Goal: Information Seeking & Learning: Compare options

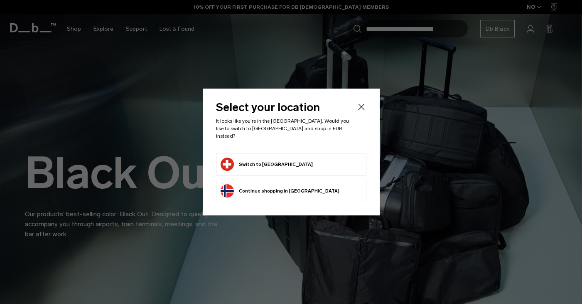
click at [256, 159] on button "Switch to [GEOGRAPHIC_DATA]" at bounding box center [267, 164] width 92 height 13
click at [256, 159] on button "Switch to Switzerland" at bounding box center [267, 164] width 92 height 13
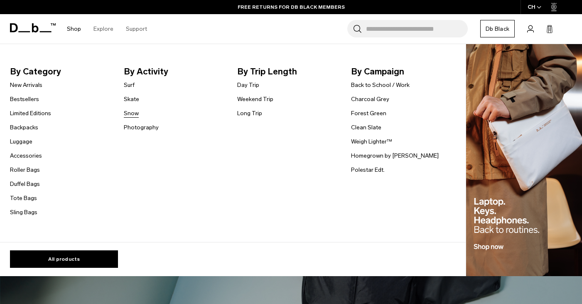
click at [130, 113] on link "Snow" at bounding box center [131, 113] width 15 height 9
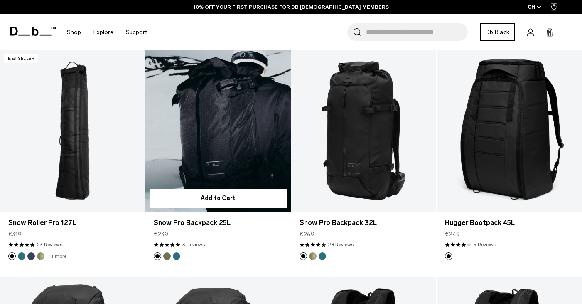
scroll to position [158, 0]
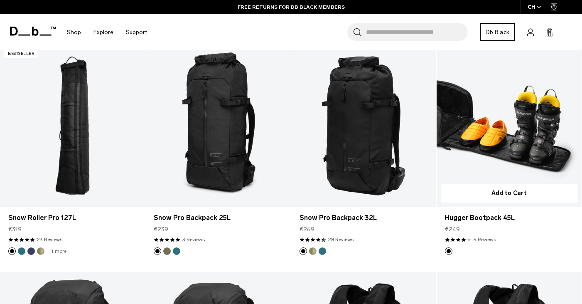
click at [474, 153] on link "Hugger Bootpack 45L" at bounding box center [509, 125] width 145 height 161
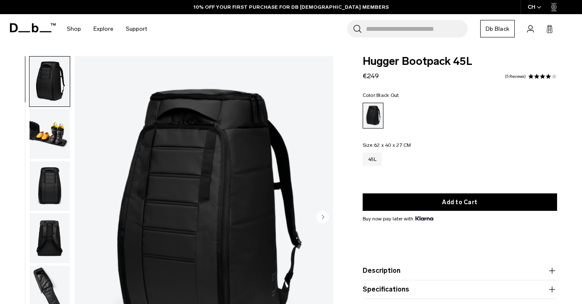
click at [323, 217] on icon "Next slide" at bounding box center [323, 217] width 2 height 4
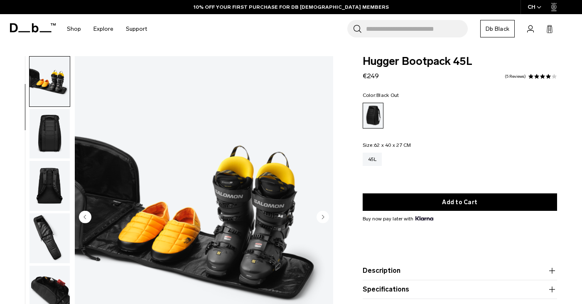
click at [323, 217] on icon "Next slide" at bounding box center [323, 217] width 2 height 4
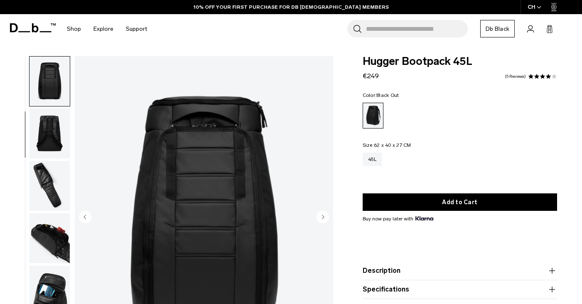
click at [323, 217] on icon "Next slide" at bounding box center [323, 217] width 2 height 4
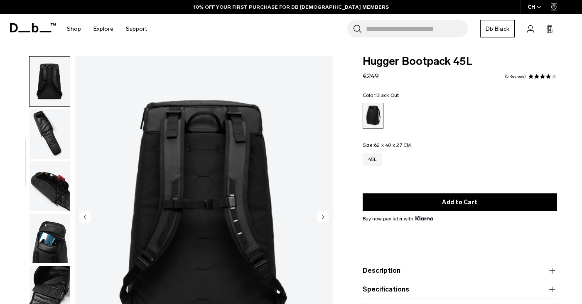
click at [323, 217] on icon "Next slide" at bounding box center [323, 217] width 2 height 4
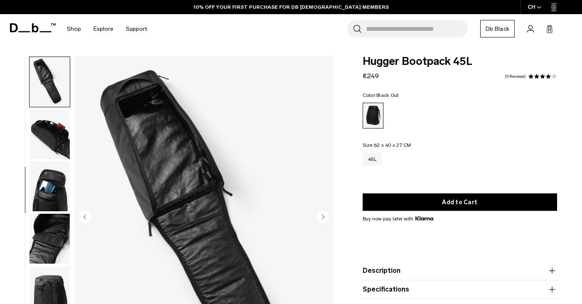
scroll to position [209, 0]
click at [323, 217] on icon "Next slide" at bounding box center [323, 217] width 2 height 4
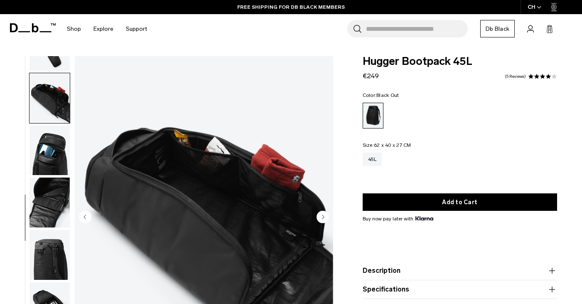
scroll to position [250, 0]
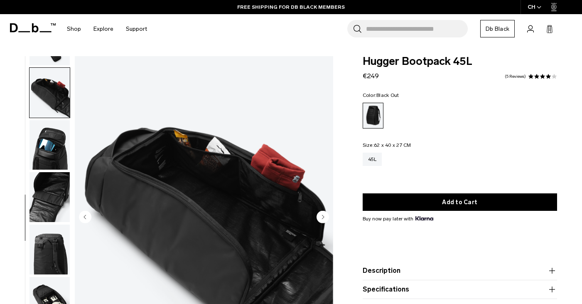
click at [323, 217] on icon "Next slide" at bounding box center [323, 217] width 2 height 4
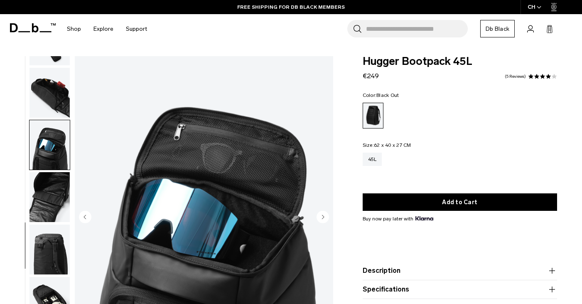
click at [323, 217] on icon "Next slide" at bounding box center [323, 217] width 2 height 4
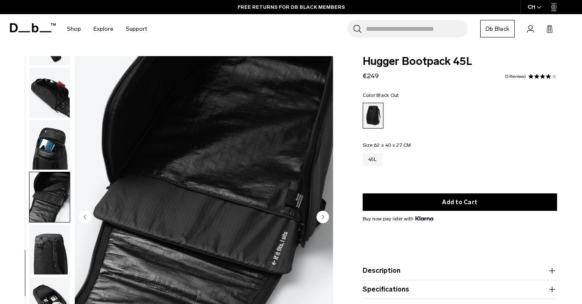
click at [323, 217] on icon "Next slide" at bounding box center [323, 217] width 2 height 4
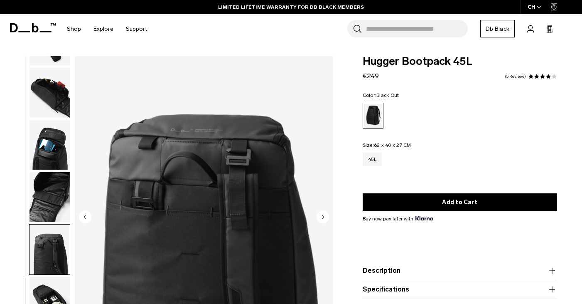
click at [323, 217] on icon "Next slide" at bounding box center [323, 217] width 2 height 4
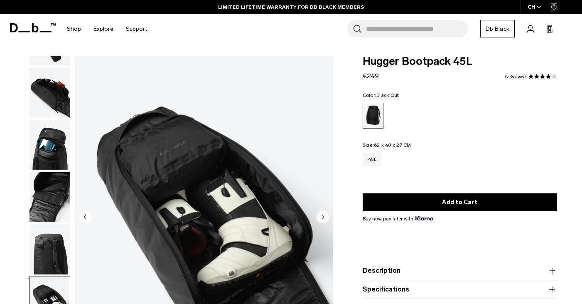
click at [323, 217] on icon "Next slide" at bounding box center [323, 217] width 2 height 4
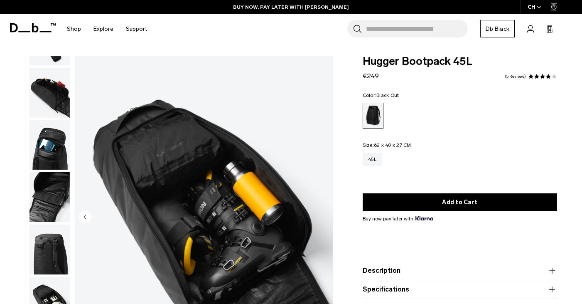
click at [323, 217] on img "11 / 11" at bounding box center [204, 217] width 259 height 323
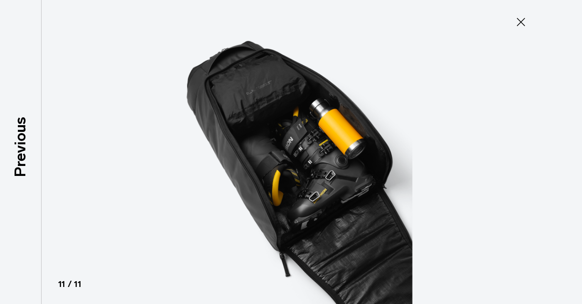
click at [520, 21] on icon at bounding box center [521, 22] width 8 height 8
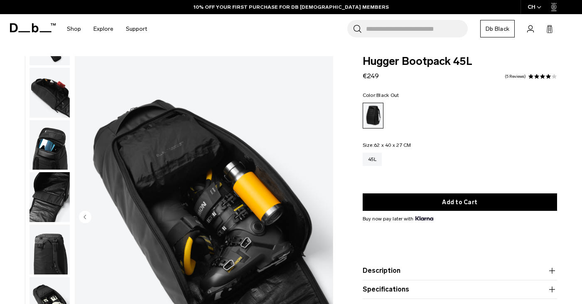
scroll to position [11, 0]
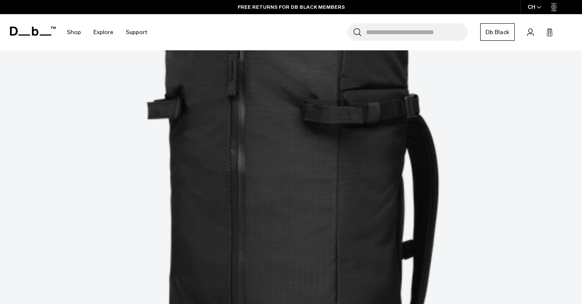
scroll to position [1045, 0]
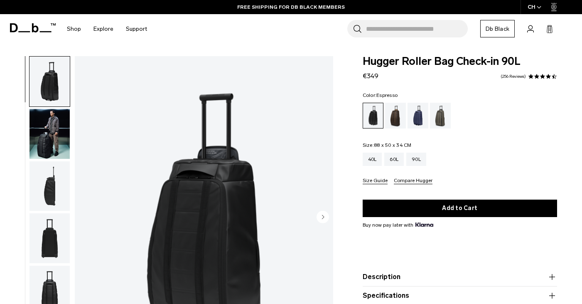
click at [395, 119] on div "Espresso" at bounding box center [395, 116] width 21 height 26
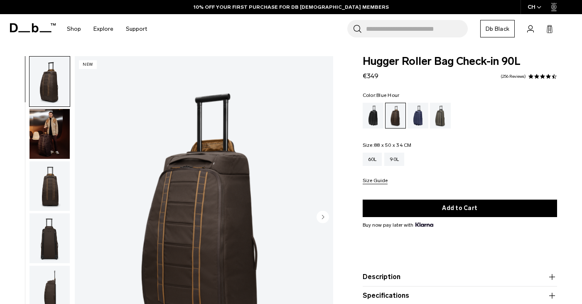
click at [414, 118] on div "Blue Hour" at bounding box center [418, 116] width 21 height 26
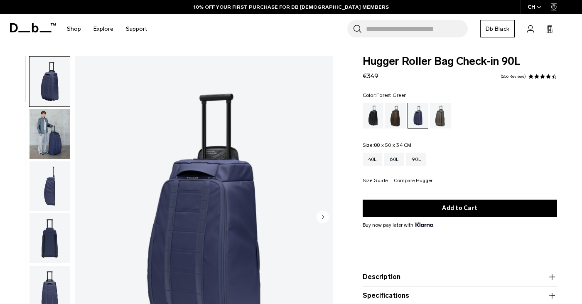
click at [440, 116] on div "Forest Green" at bounding box center [440, 116] width 21 height 26
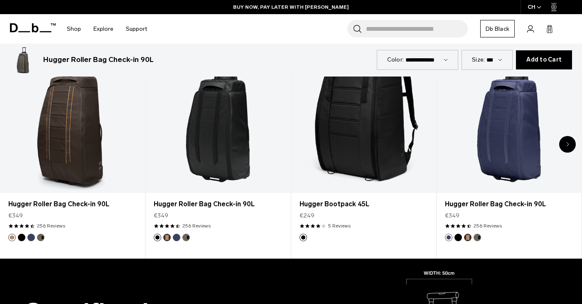
scroll to position [420, 0]
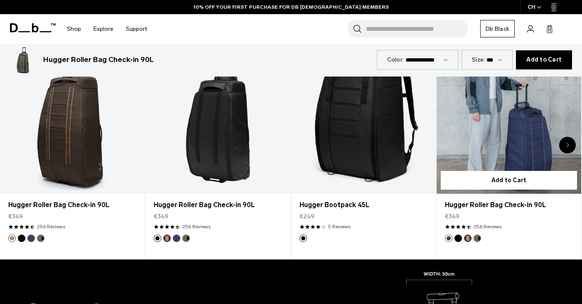
click at [505, 130] on link "Hugger Roller Bag Check-in 90L" at bounding box center [509, 113] width 145 height 161
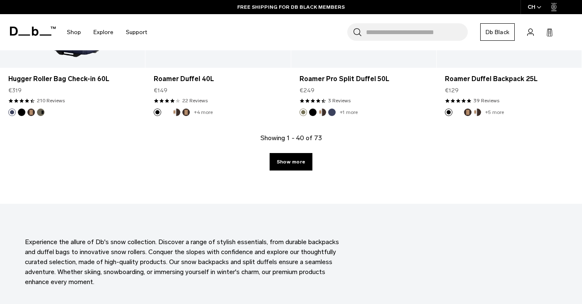
scroll to position [2330, 0]
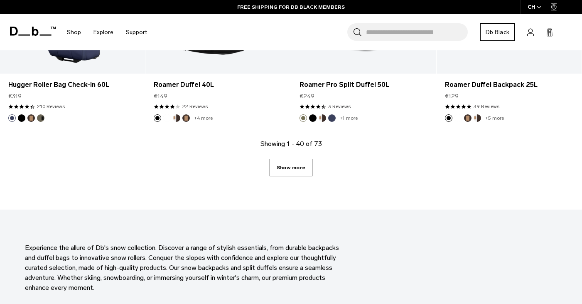
click at [291, 165] on link "Show more" at bounding box center [291, 167] width 43 height 17
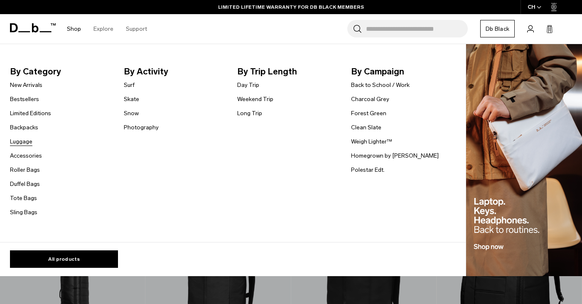
click at [20, 142] on link "Luggage" at bounding box center [21, 141] width 22 height 9
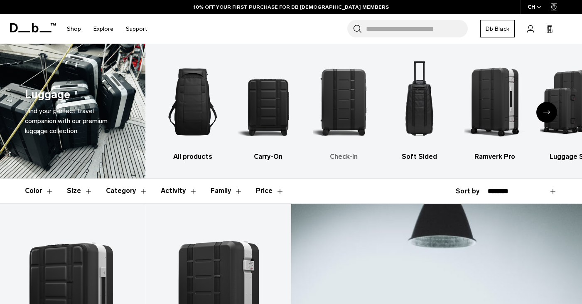
click at [347, 110] on img "3 / 6" at bounding box center [343, 101] width 61 height 91
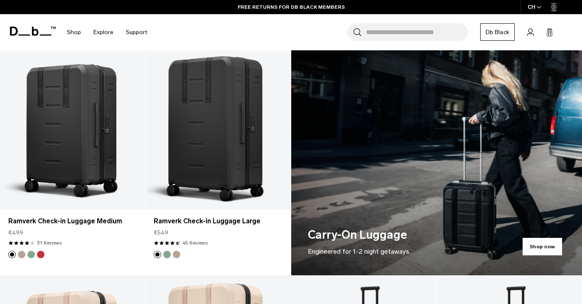
scroll to position [414, 0]
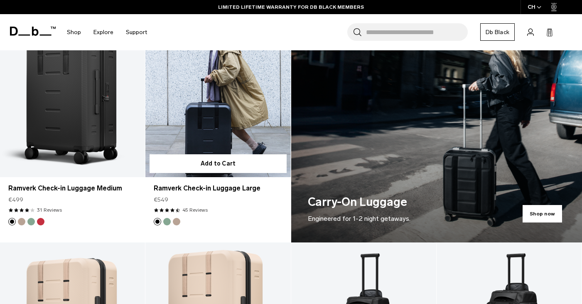
click at [197, 98] on link "Ramverk Check-in Luggage Large" at bounding box center [217, 96] width 145 height 161
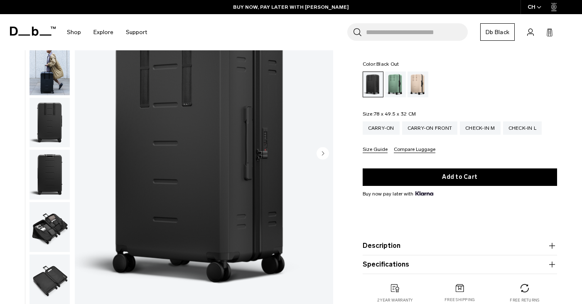
scroll to position [84, 0]
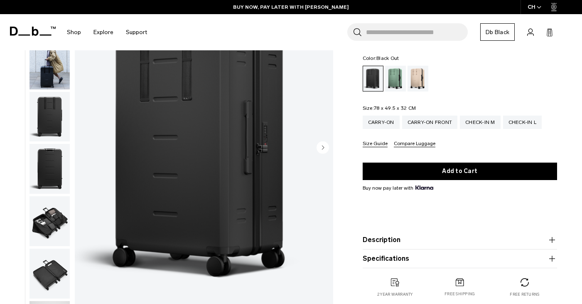
click at [550, 241] on icon "button" at bounding box center [552, 240] width 10 height 10
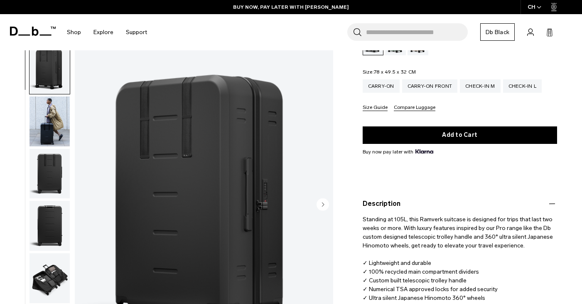
scroll to position [129, 0]
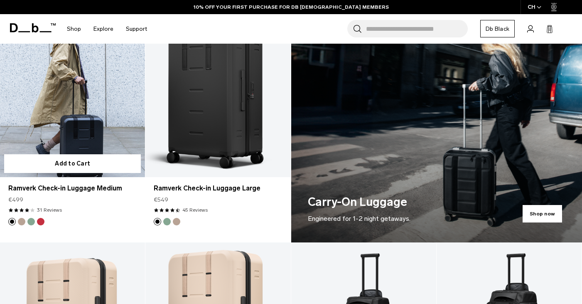
click at [77, 112] on link "Ramverk Check-in Luggage Medium" at bounding box center [72, 96] width 145 height 161
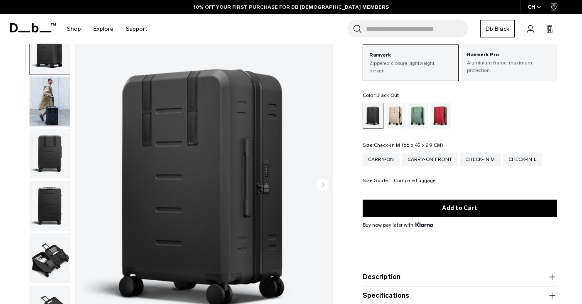
scroll to position [59, 0]
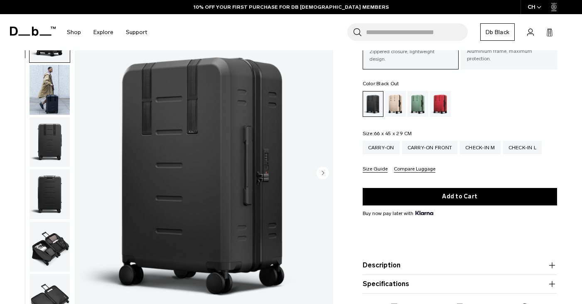
click at [550, 265] on icon "button" at bounding box center [553, 265] width 6 height 0
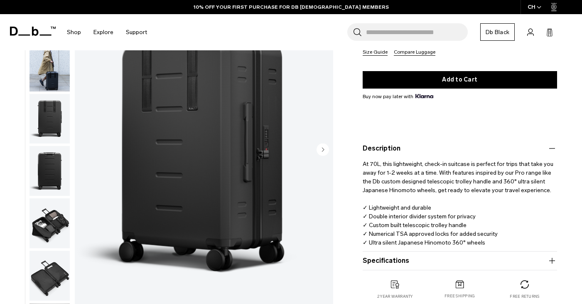
scroll to position [179, 0]
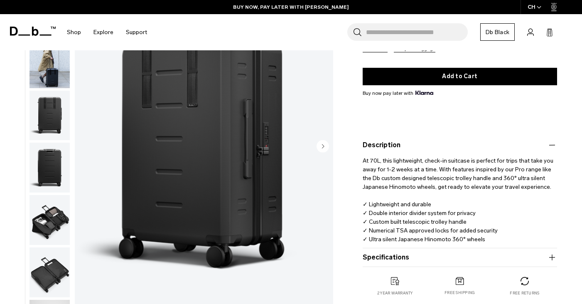
click at [322, 144] on icon "Next slide" at bounding box center [323, 146] width 2 height 4
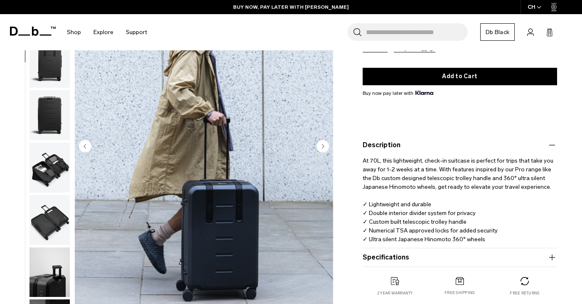
click at [322, 144] on icon "Next slide" at bounding box center [323, 146] width 2 height 4
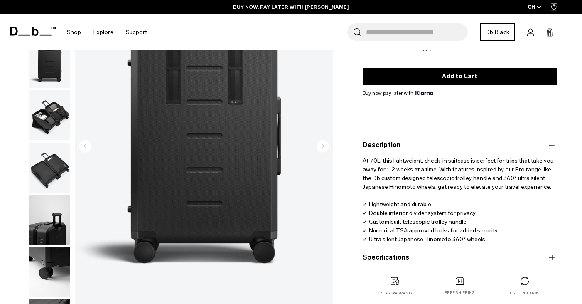
click at [322, 144] on icon "Next slide" at bounding box center [323, 146] width 2 height 4
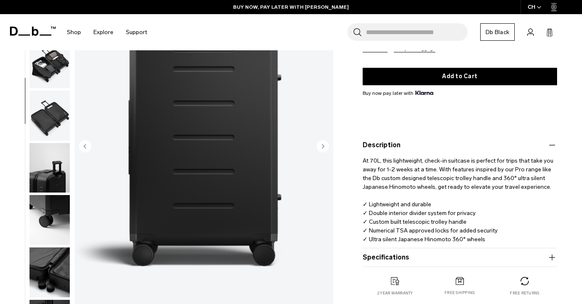
click at [322, 144] on icon "Next slide" at bounding box center [323, 146] width 2 height 4
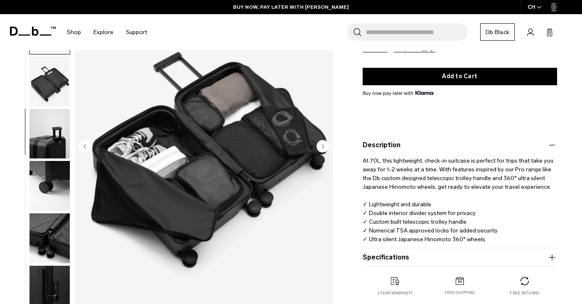
scroll to position [198, 0]
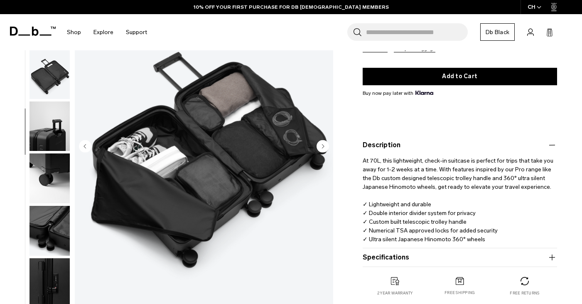
click at [322, 144] on icon "Next slide" at bounding box center [323, 146] width 2 height 4
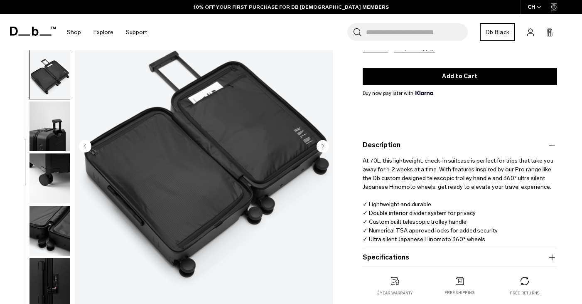
click at [322, 144] on icon "Next slide" at bounding box center [323, 146] width 2 height 4
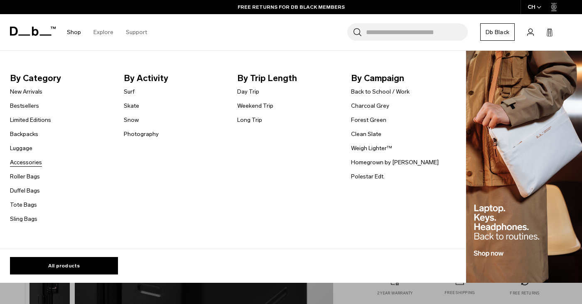
click at [16, 162] on link "Accessories" at bounding box center [26, 162] width 32 height 9
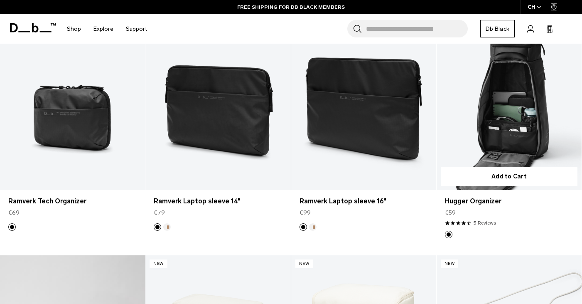
scroll to position [177, 0]
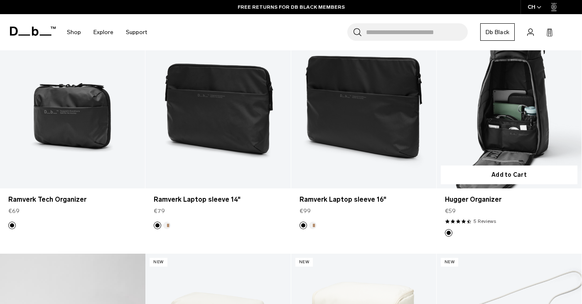
click at [504, 130] on link "Hugger Organizer" at bounding box center [509, 107] width 145 height 161
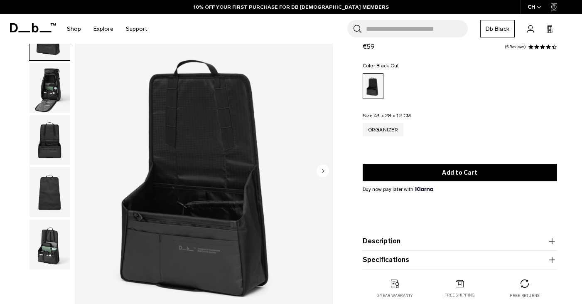
scroll to position [48, 0]
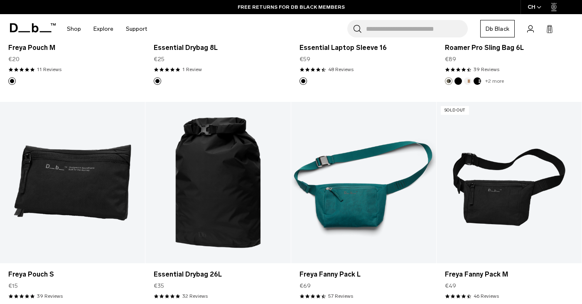
scroll to position [2133, 0]
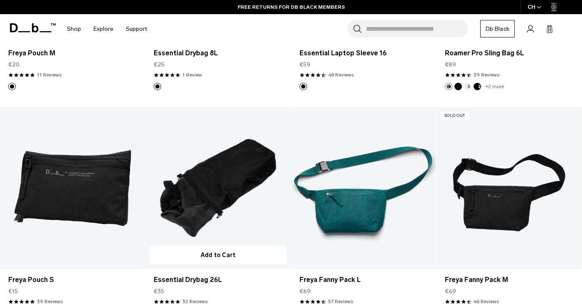
click at [216, 192] on link "Essential Drybag 26L" at bounding box center [217, 187] width 145 height 161
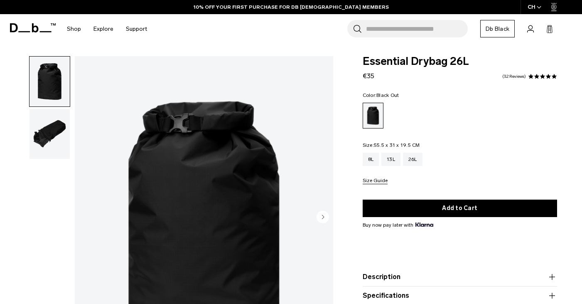
click at [46, 127] on img "button" at bounding box center [50, 134] width 40 height 50
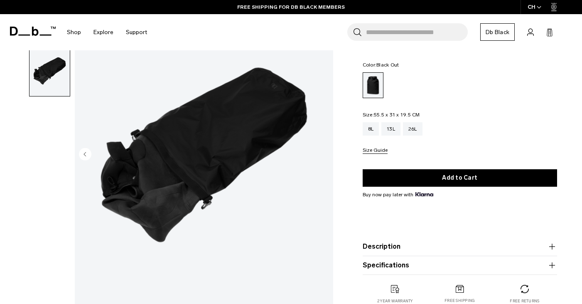
scroll to position [52, 0]
